Goal: Use online tool/utility

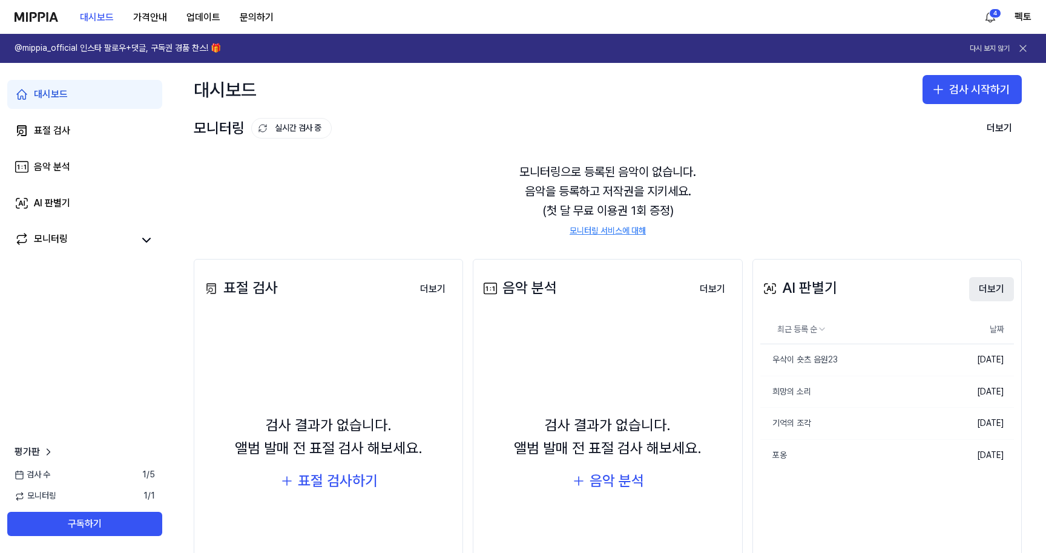
click at [984, 289] on button "더보기" at bounding box center [991, 289] width 45 height 24
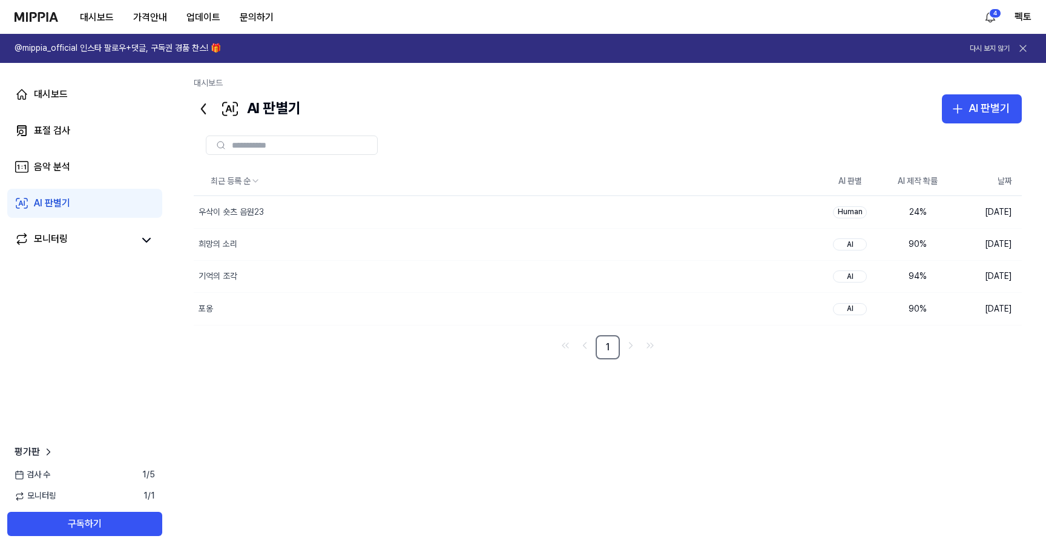
click at [970, 127] on div at bounding box center [608, 146] width 828 height 44
click at [979, 112] on div "AI 판별기" at bounding box center [989, 109] width 41 height 18
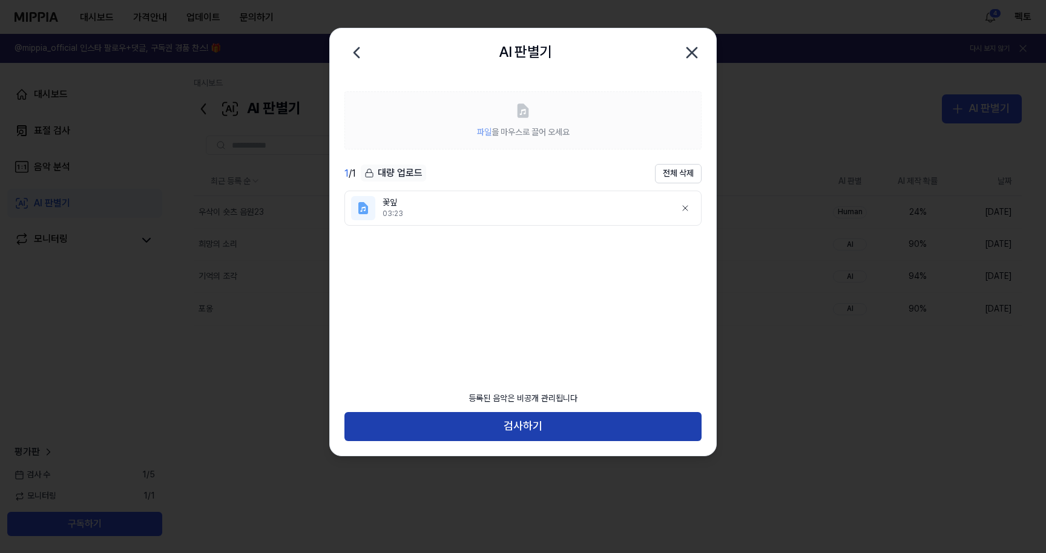
click at [536, 425] on button "검사하기" at bounding box center [523, 426] width 357 height 29
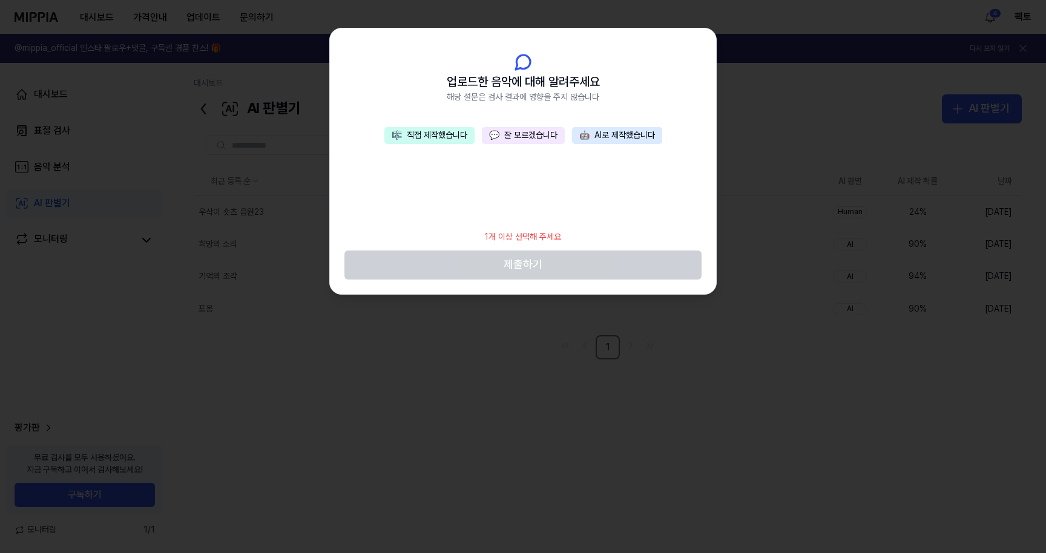
click at [459, 140] on button "🎼 직접 제작했습니다" at bounding box center [429, 135] width 90 height 17
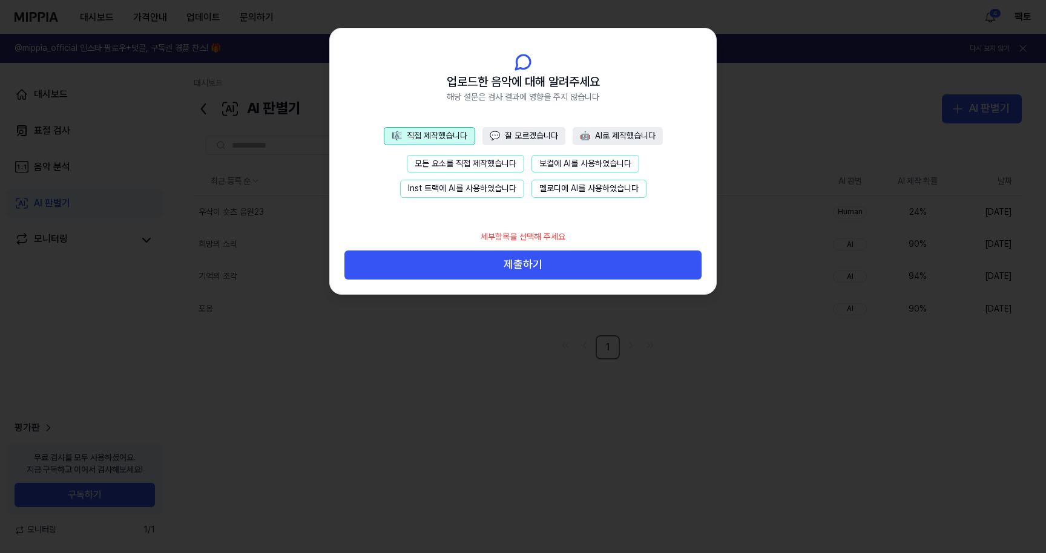
click at [501, 160] on button "모든 요소를 직접 제작했습니다" at bounding box center [465, 164] width 117 height 18
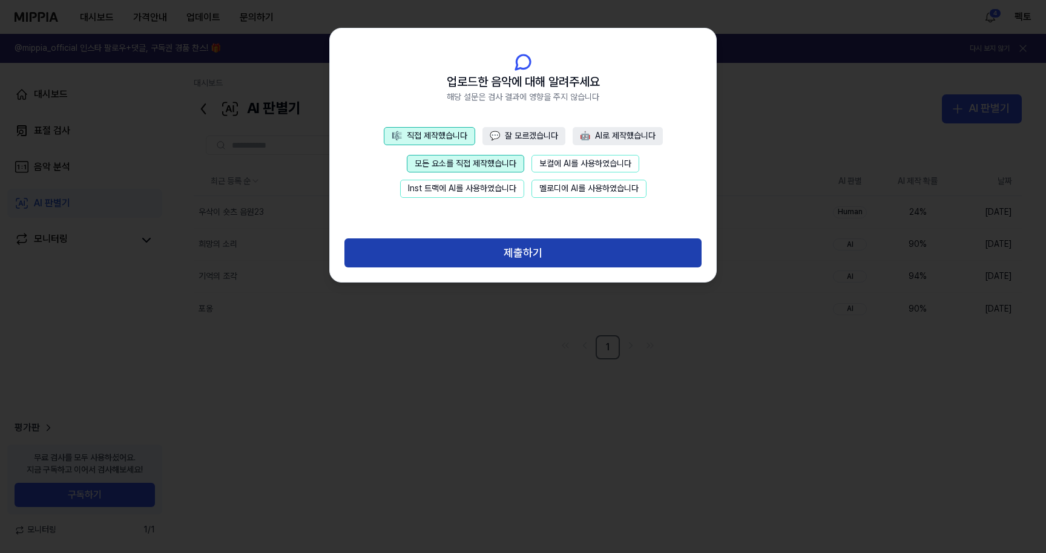
click at [525, 253] on button "제출하기" at bounding box center [523, 253] width 357 height 29
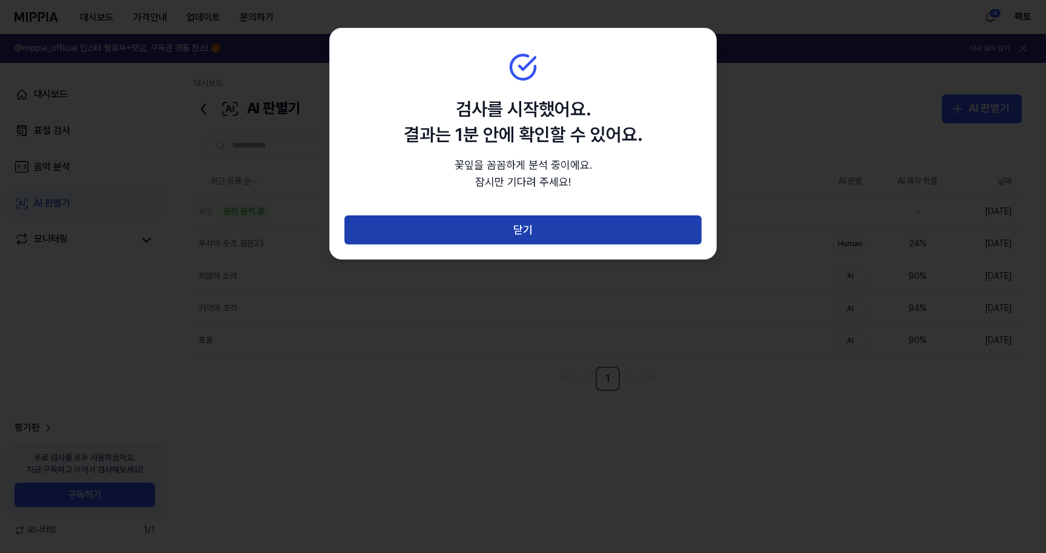
click at [604, 234] on button "닫기" at bounding box center [523, 230] width 357 height 29
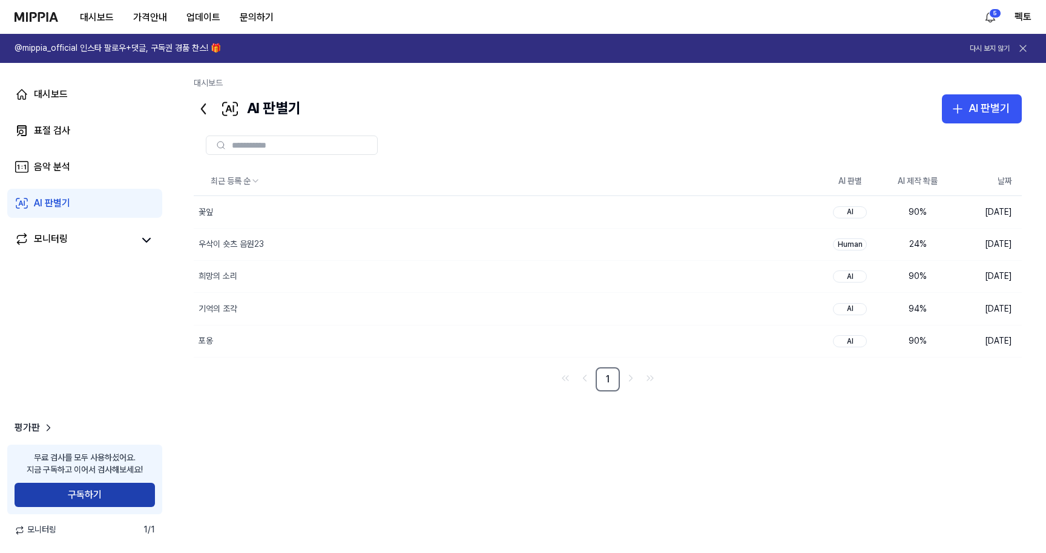
click at [119, 493] on button "구독하기" at bounding box center [85, 495] width 140 height 24
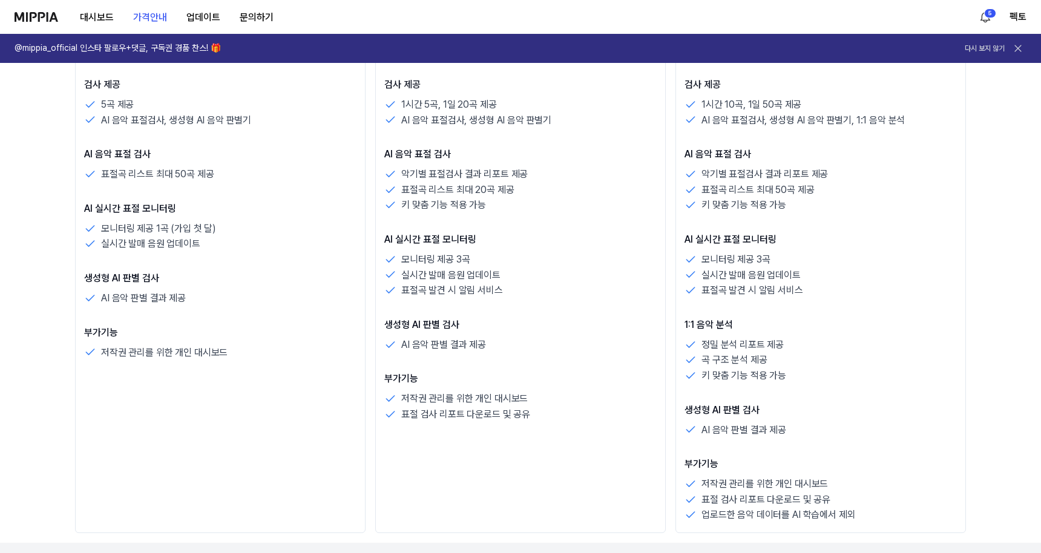
scroll to position [334, 0]
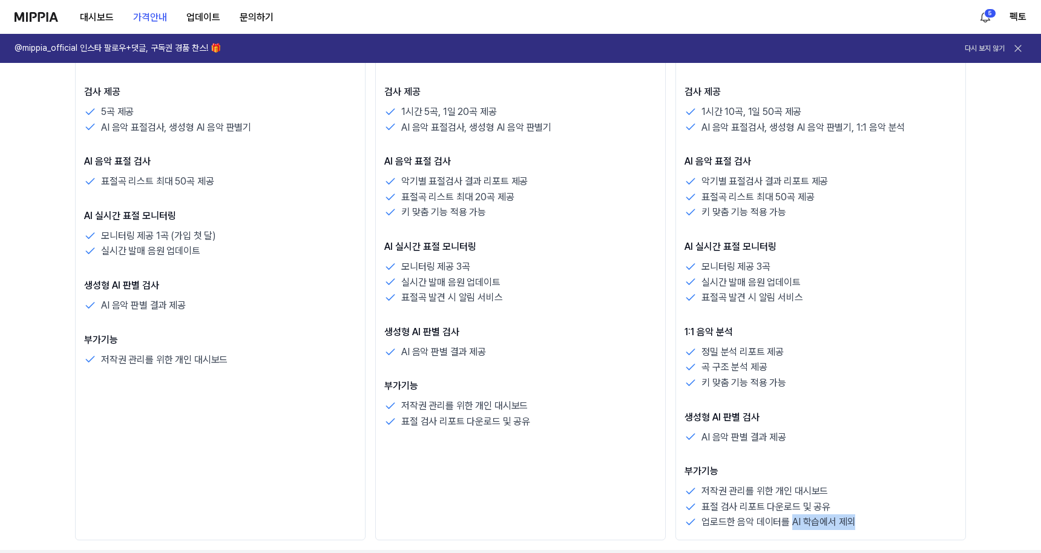
drag, startPoint x: 791, startPoint y: 524, endPoint x: 870, endPoint y: 526, distance: 78.1
click at [870, 526] on div "업로드한 음악 데이터를 AI 학습에서 제외" at bounding box center [821, 523] width 272 height 16
click at [901, 518] on div "업로드한 음악 데이터를 AI 학습에서 제외" at bounding box center [821, 523] width 272 height 16
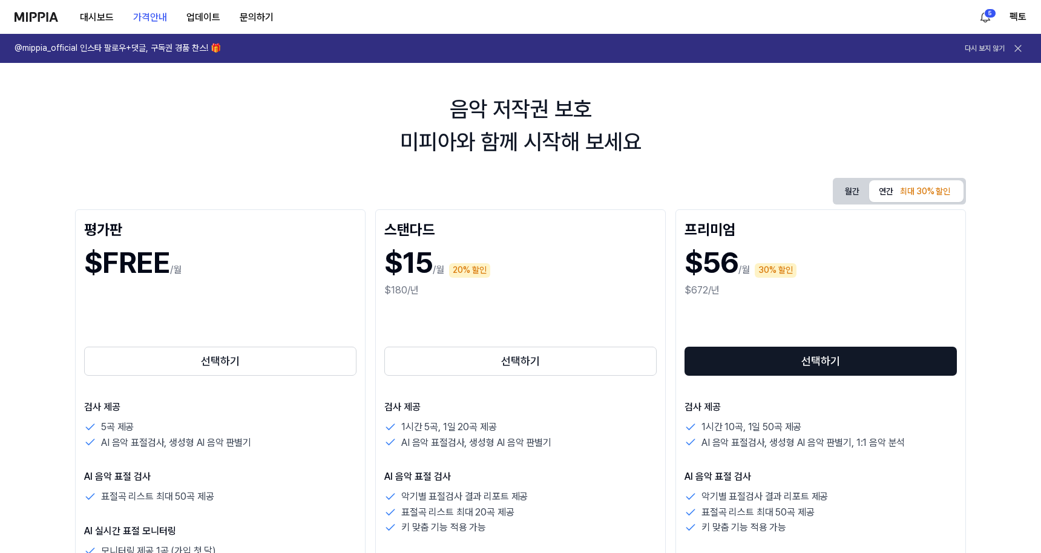
scroll to position [0, 0]
